Goal: Task Accomplishment & Management: Manage account settings

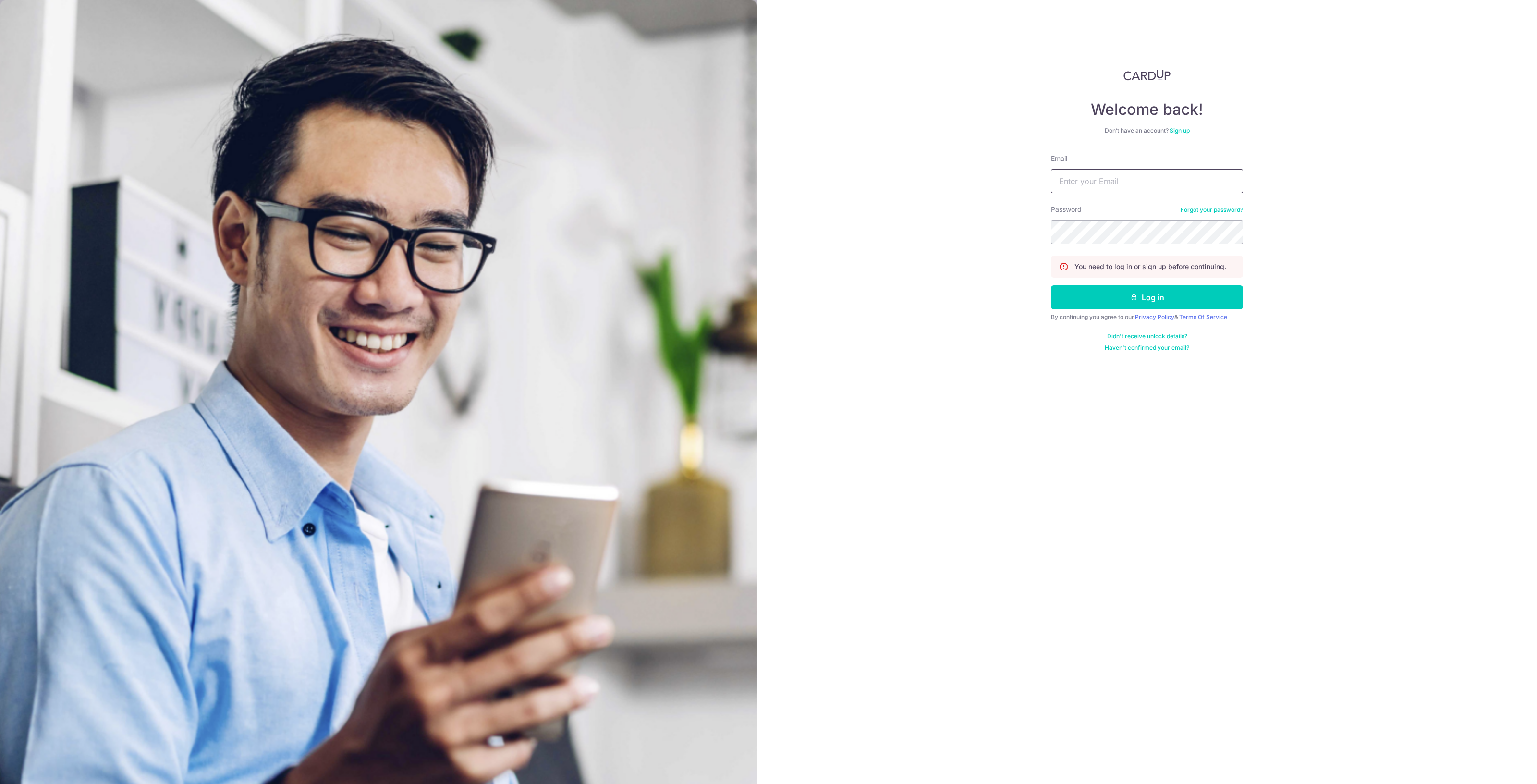
type input "[EMAIL_ADDRESS][DOMAIN_NAME]"
click at [1150, 300] on button "Log in" at bounding box center [1147, 297] width 192 height 24
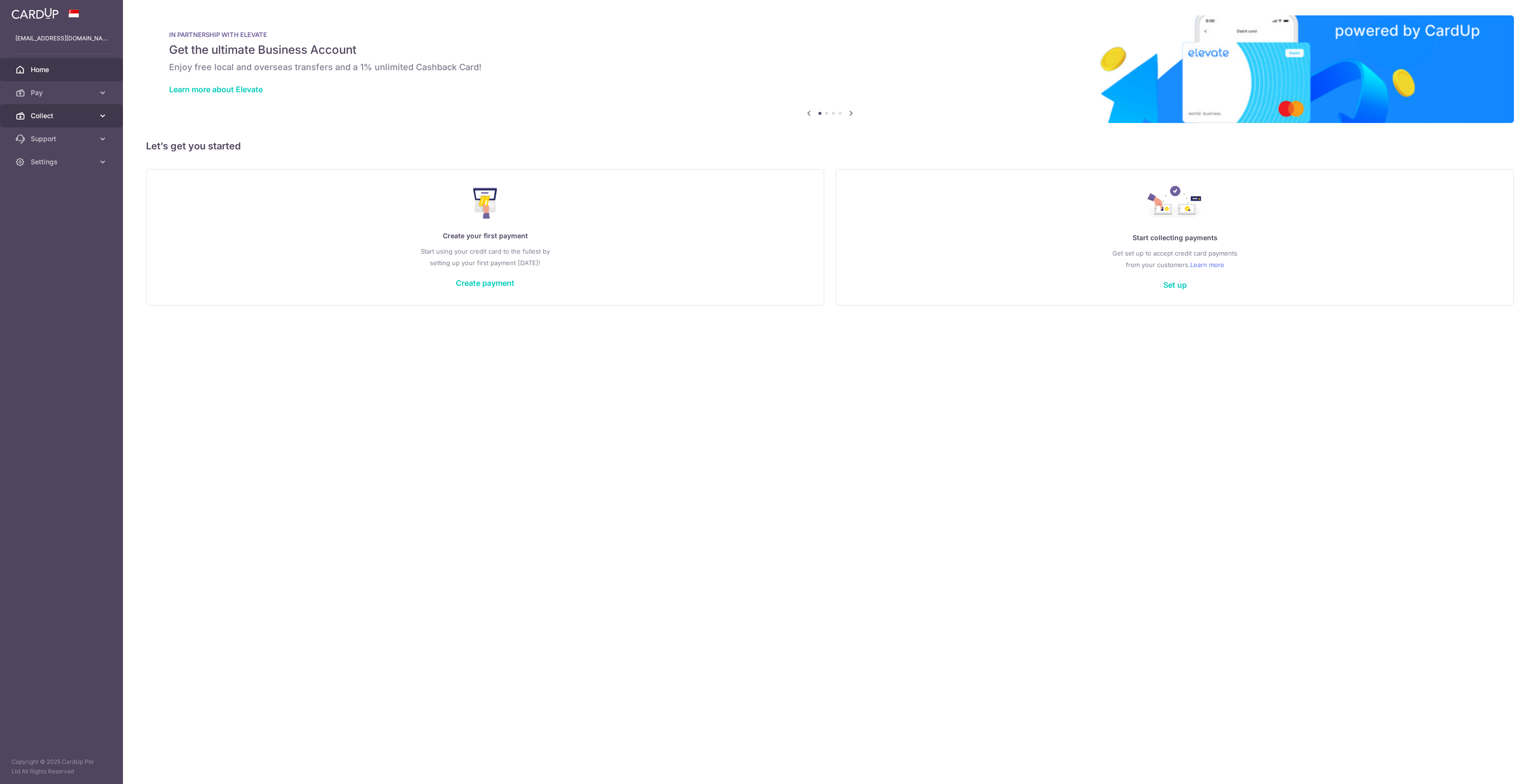
click at [51, 115] on span "Collect" at bounding box center [62, 115] width 63 height 10
click at [44, 146] on link "Dashboard" at bounding box center [62, 139] width 123 height 23
